Goal: Task Accomplishment & Management: Use online tool/utility

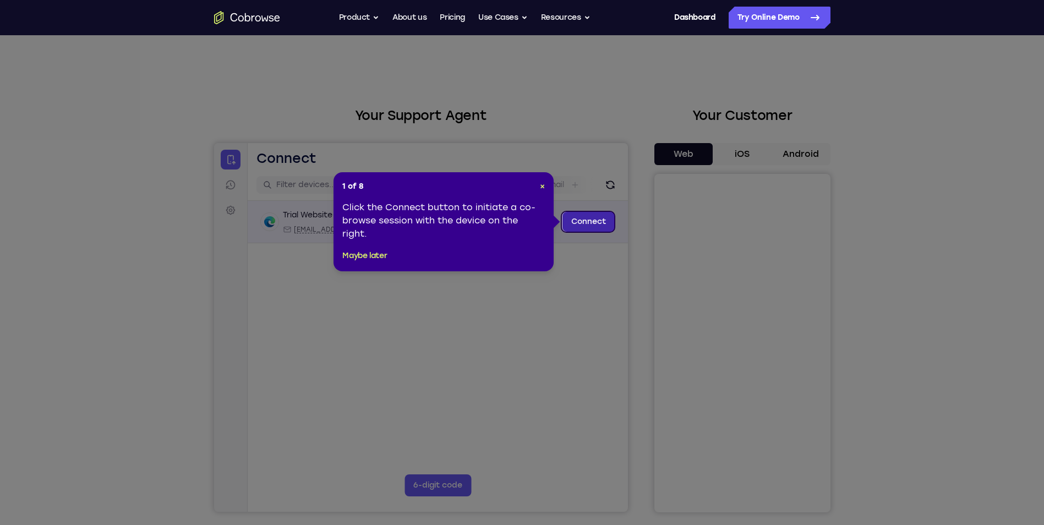
click at [571, 221] on link "Connect" at bounding box center [588, 222] width 52 height 20
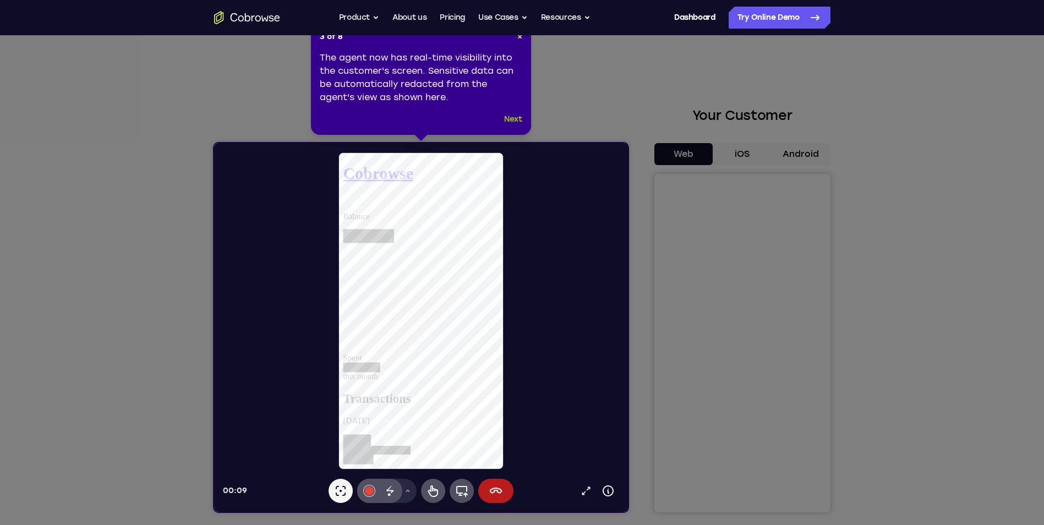
click at [520, 117] on button "Next" at bounding box center [513, 119] width 18 height 13
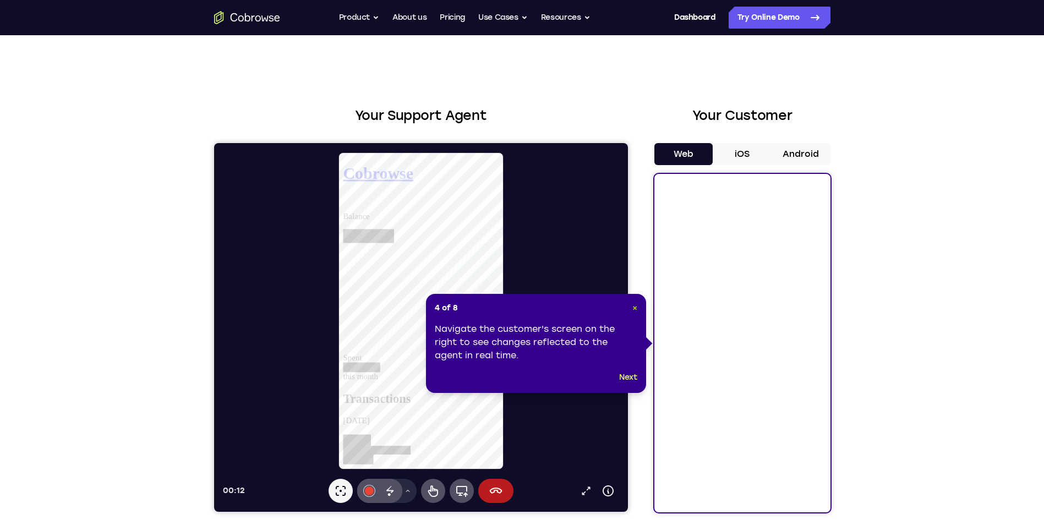
click at [636, 309] on span "×" at bounding box center [634, 307] width 5 height 9
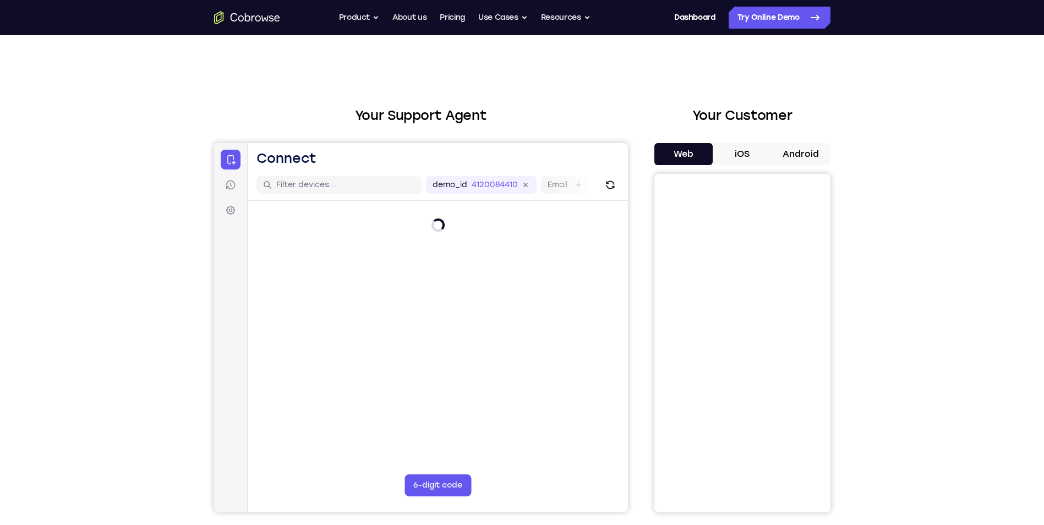
drag, startPoint x: 0, startPoint y: 0, endPoint x: 95, endPoint y: 328, distance: 341.5
click at [95, 328] on div "Your Support Agent Your Customer Web iOS Android Next Steps We’d be happy to gi…" at bounding box center [522, 398] width 1044 height 726
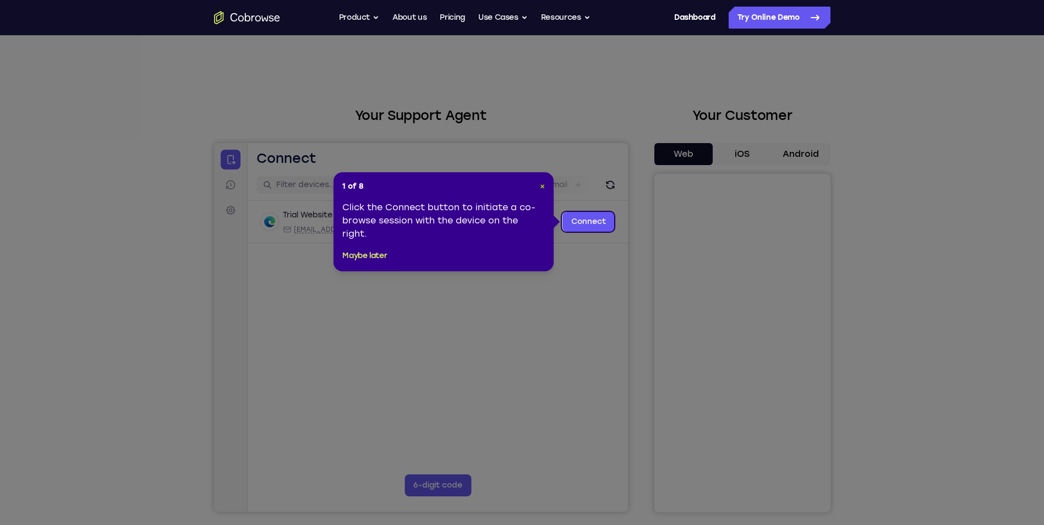
click at [542, 183] on span "×" at bounding box center [542, 186] width 5 height 9
